Goal: Task Accomplishment & Management: Complete application form

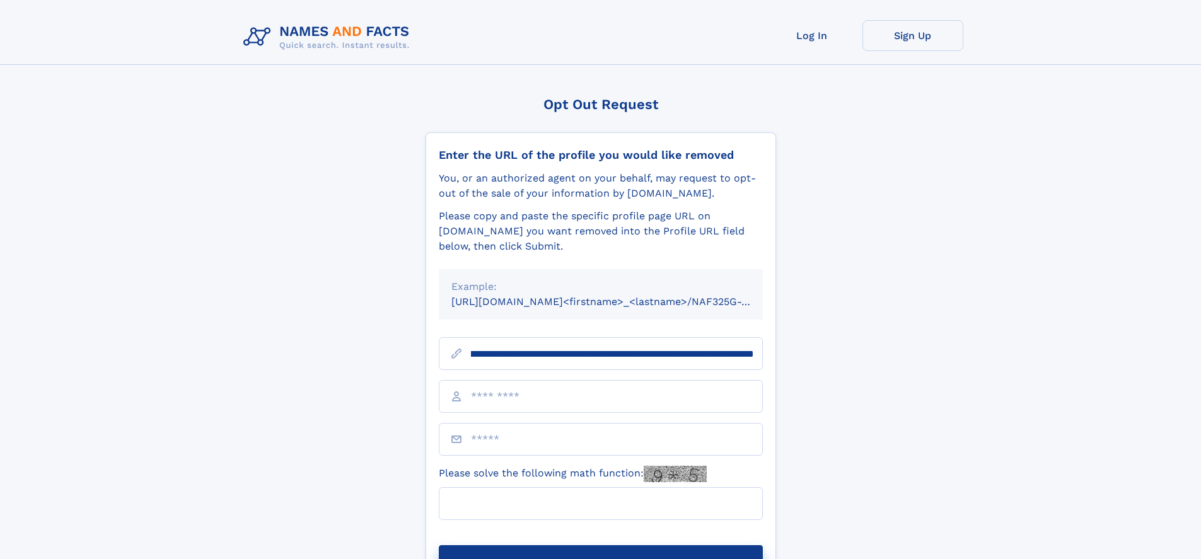
scroll to position [0, 161]
type input "**********"
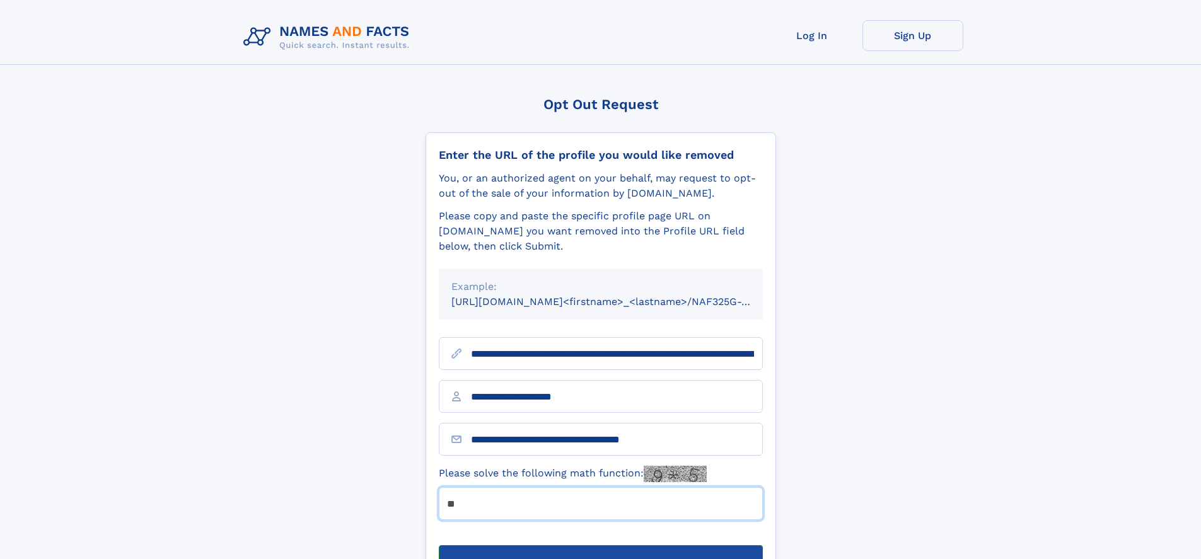
type input "**"
click at [600, 545] on button "Submit Opt Out Request" at bounding box center [601, 565] width 324 height 40
